Goal: Task Accomplishment & Management: Manage account settings

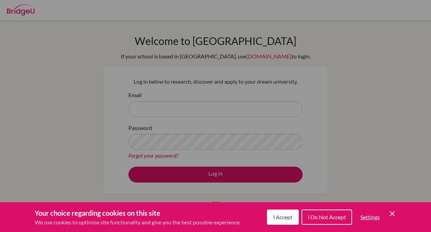
click at [212, 116] on div "Cookie Preferences" at bounding box center [215, 116] width 431 height 232
click at [390, 211] on icon "Cookie Control Close Icon" at bounding box center [392, 214] width 8 height 8
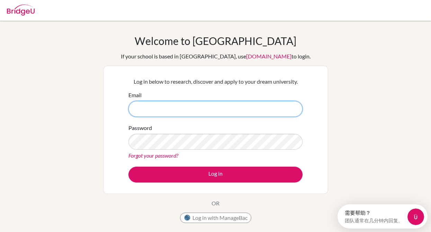
click at [195, 112] on input "Email" at bounding box center [215, 109] width 174 height 16
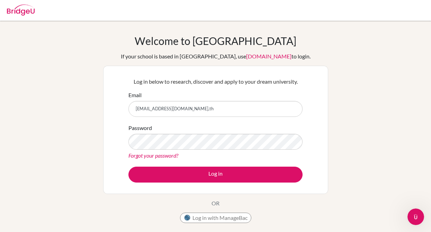
click at [175, 207] on div "Welcome to [GEOGRAPHIC_DATA] If your school is based in [GEOGRAPHIC_DATA], use …" at bounding box center [215, 131] width 225 height 192
click at [128, 167] on button "Log in" at bounding box center [215, 175] width 174 height 16
click at [177, 164] on form "Email [EMAIL_ADDRESS][DOMAIN_NAME],th Password Forgot your password? Log in" at bounding box center [215, 137] width 174 height 92
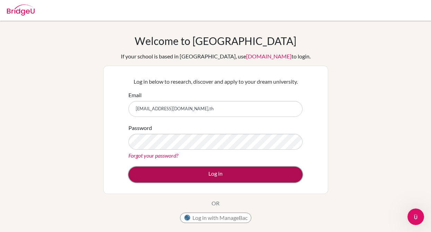
click at [178, 170] on button "Log in" at bounding box center [215, 175] width 174 height 16
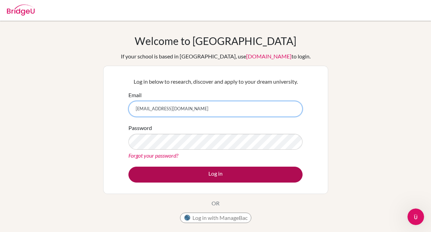
type input "[EMAIL_ADDRESS][DOMAIN_NAME]"
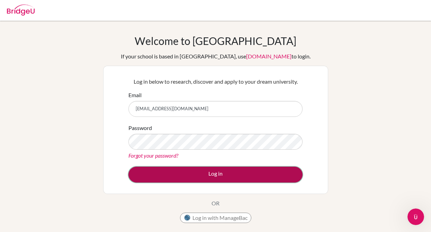
click at [192, 178] on button "Log in" at bounding box center [215, 175] width 174 height 16
